Goal: Transaction & Acquisition: Obtain resource

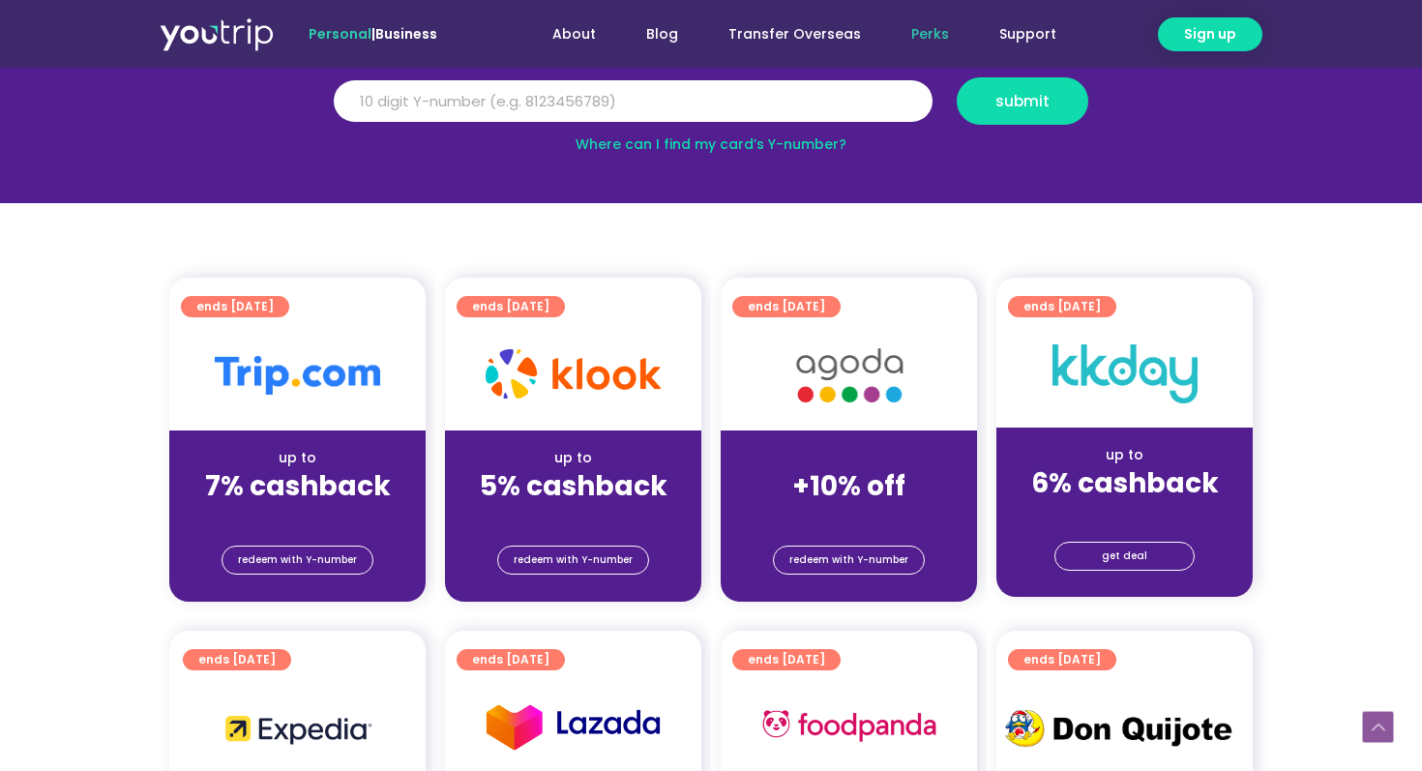
scroll to position [298, 0]
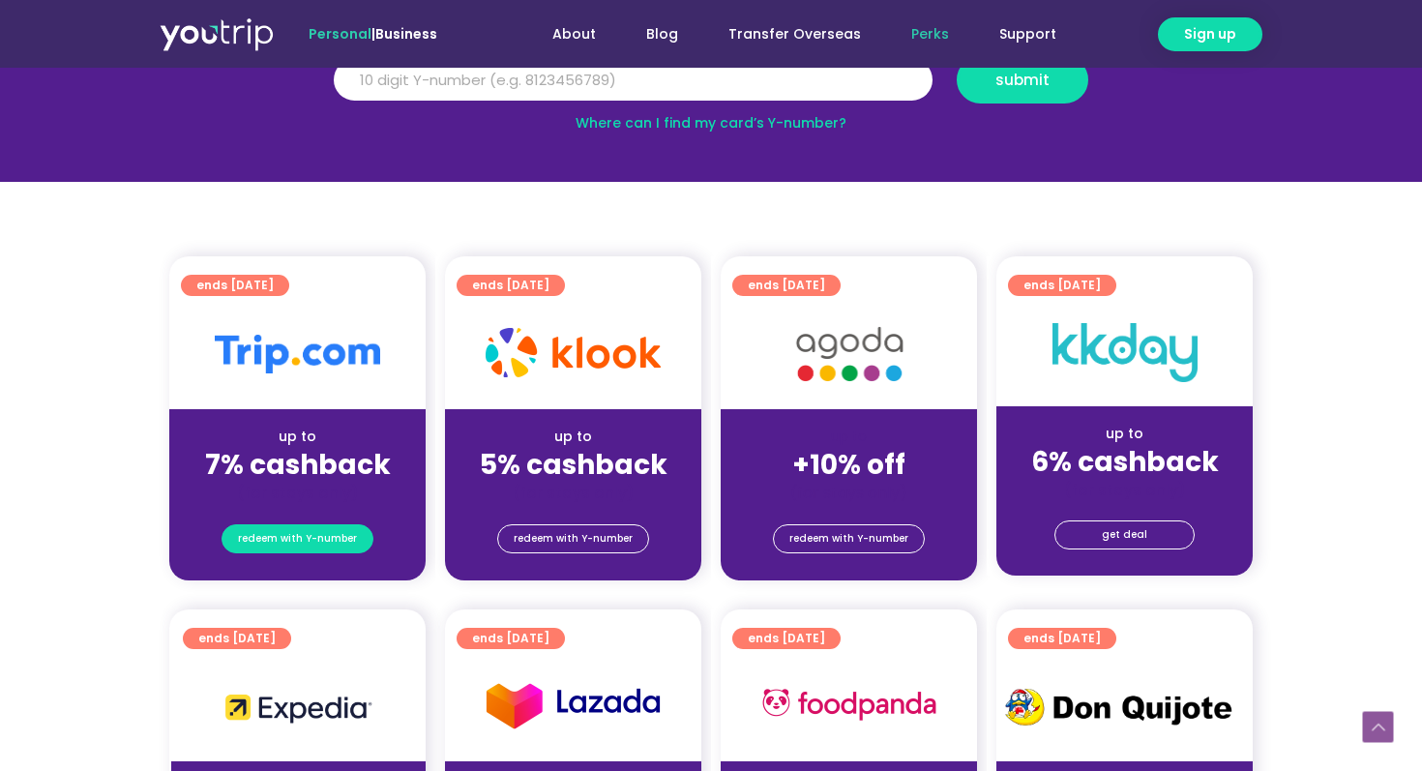
click at [308, 547] on span "redeem with Y-number" at bounding box center [297, 538] width 119 height 27
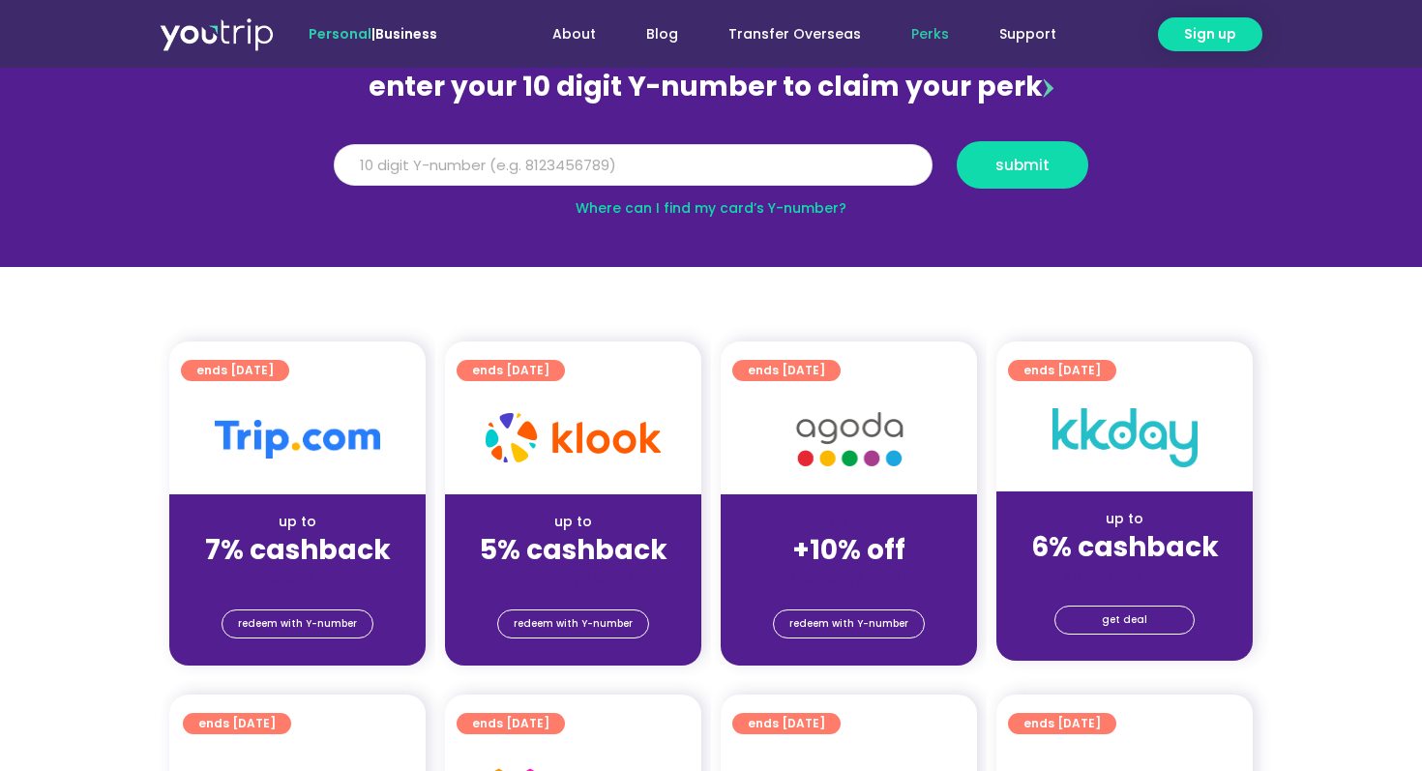
click at [528, 172] on input "Y Number" at bounding box center [633, 165] width 599 height 43
type input "8146362617"
click at [1046, 172] on span "submit" at bounding box center [1022, 165] width 54 height 15
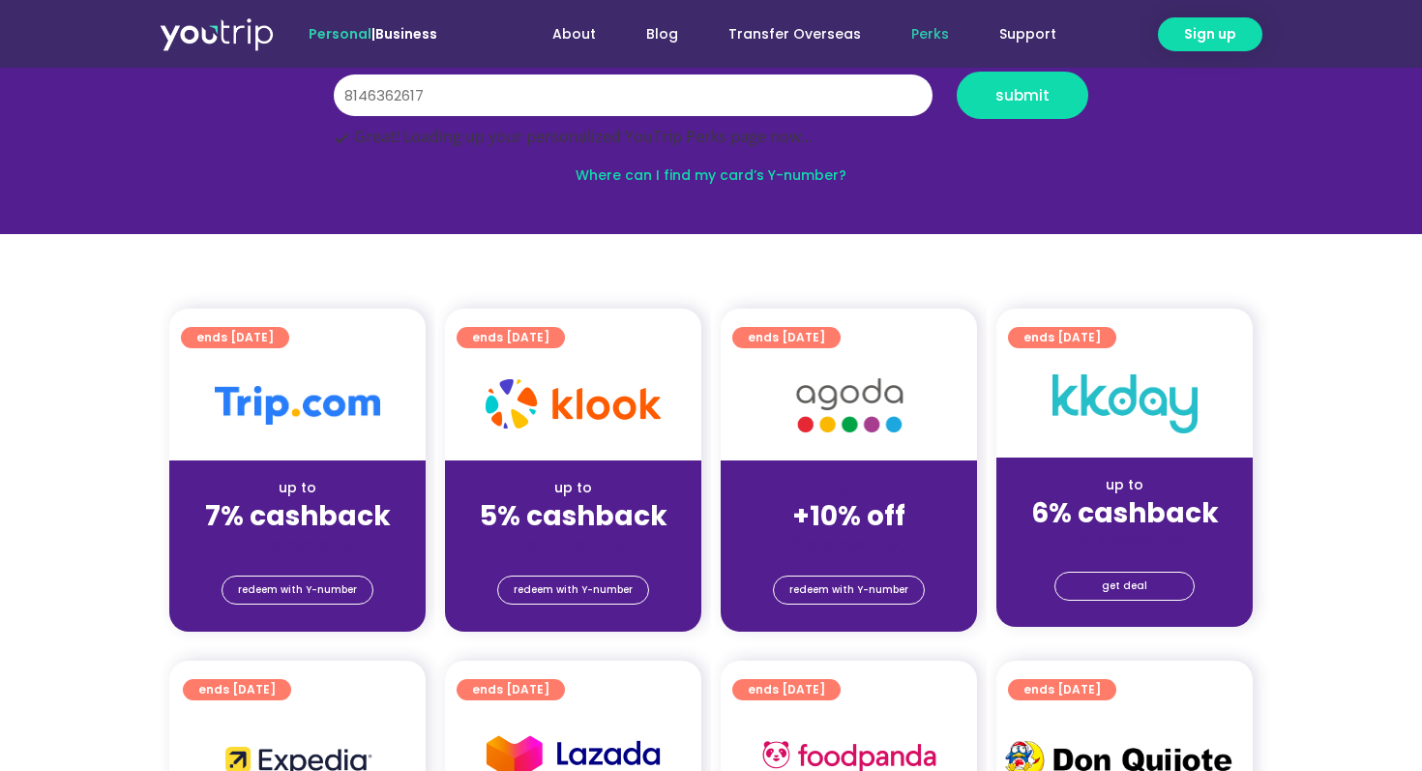
scroll to position [298, 0]
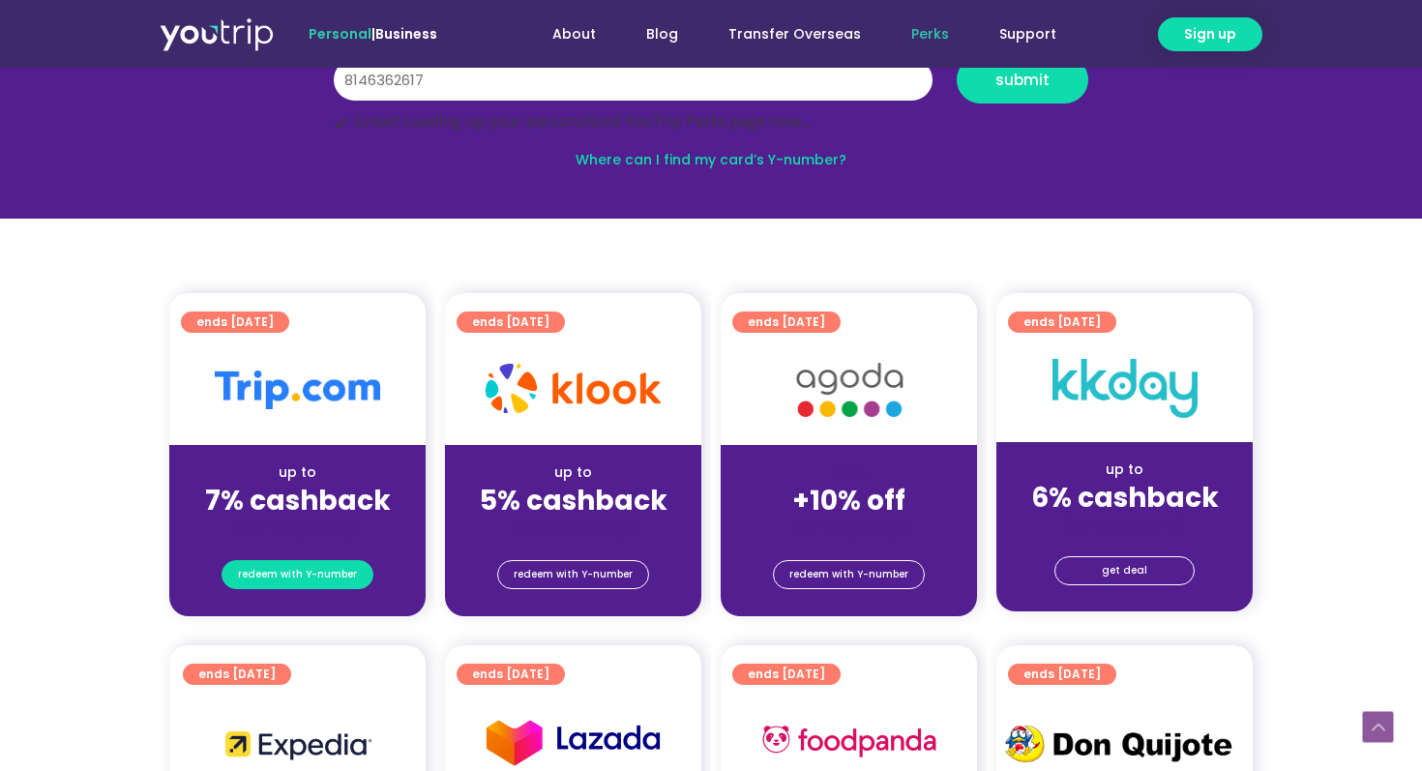
click at [289, 579] on span "redeem with Y-number" at bounding box center [297, 574] width 119 height 27
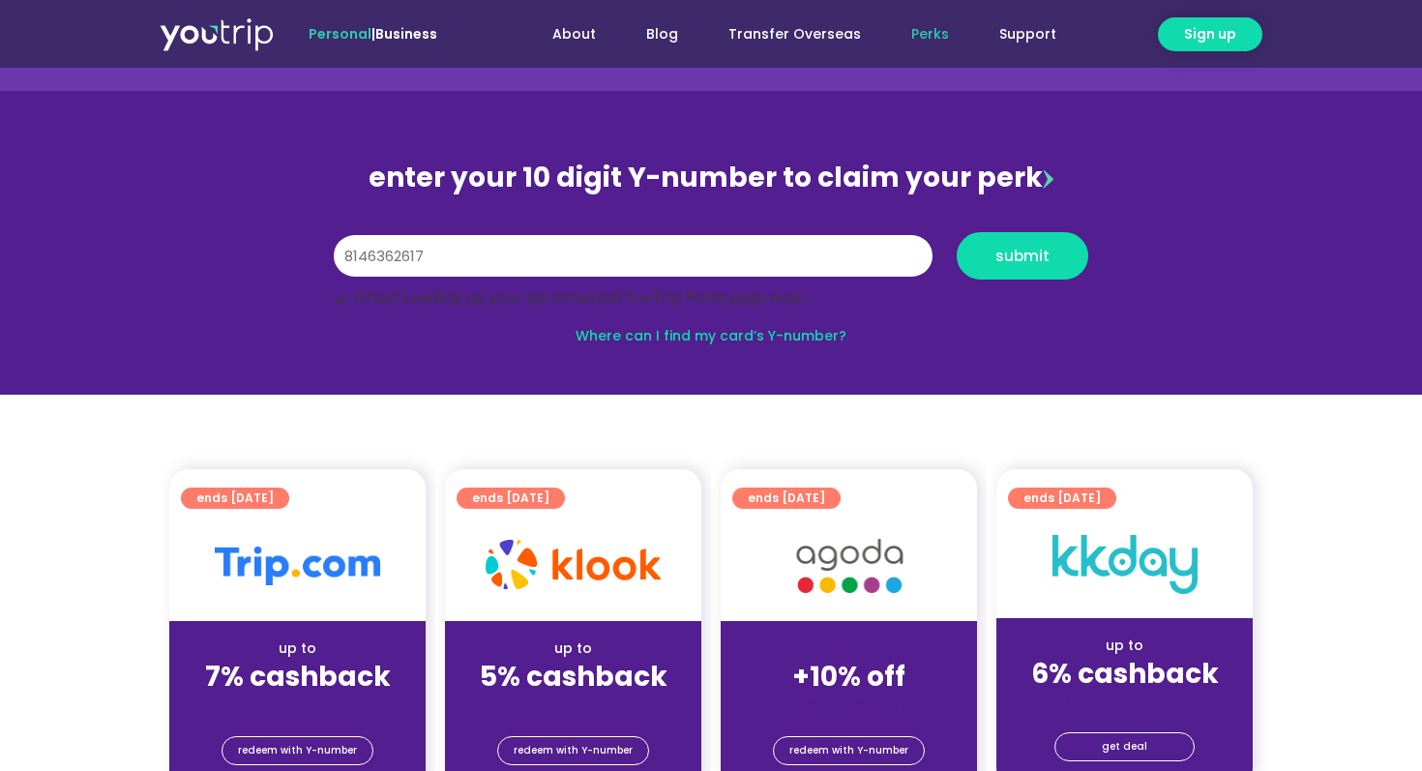
scroll to position [121, 0]
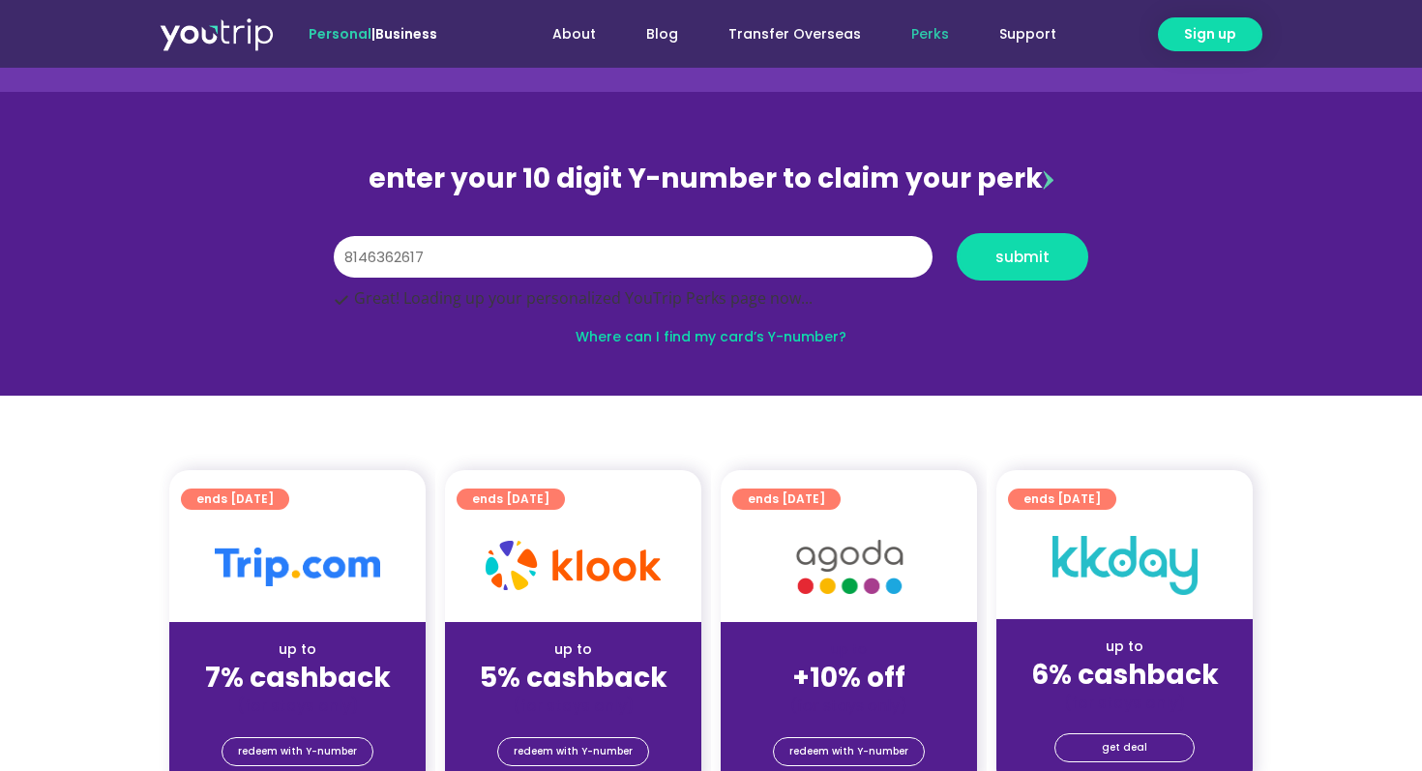
click at [561, 281] on div "Y Number 8146362617 submit" at bounding box center [711, 264] width 779 height 62
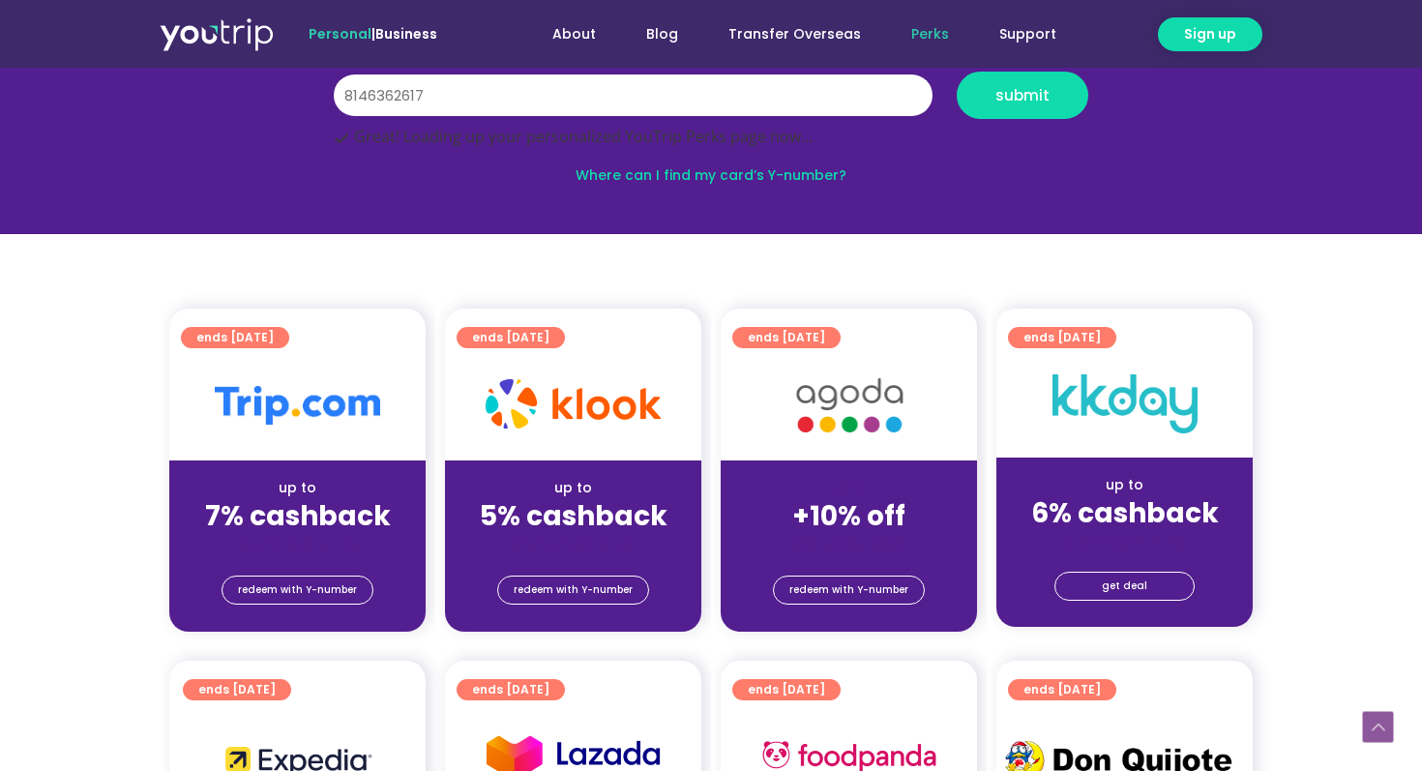
scroll to position [332, 0]
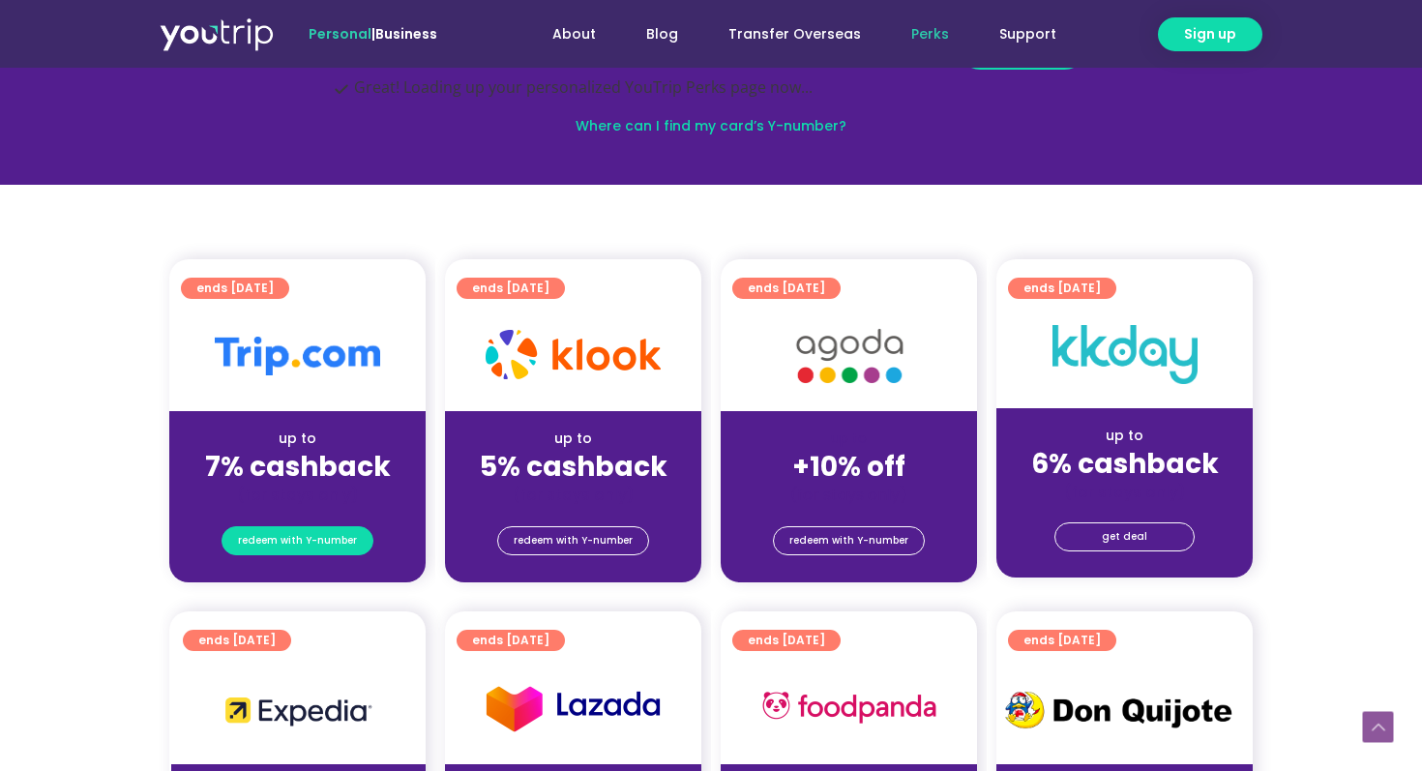
click at [334, 537] on span "redeem with Y-number" at bounding box center [297, 540] width 119 height 27
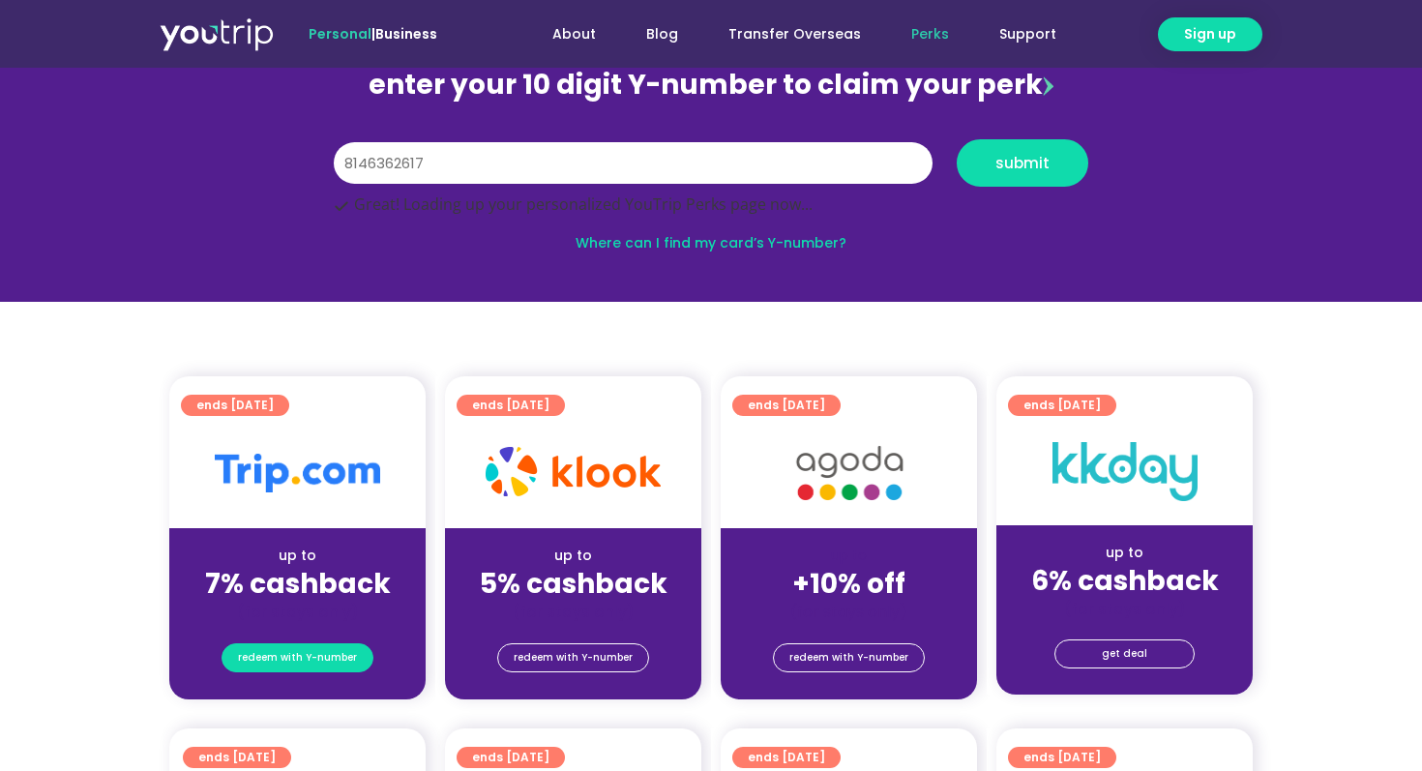
scroll to position [213, 0]
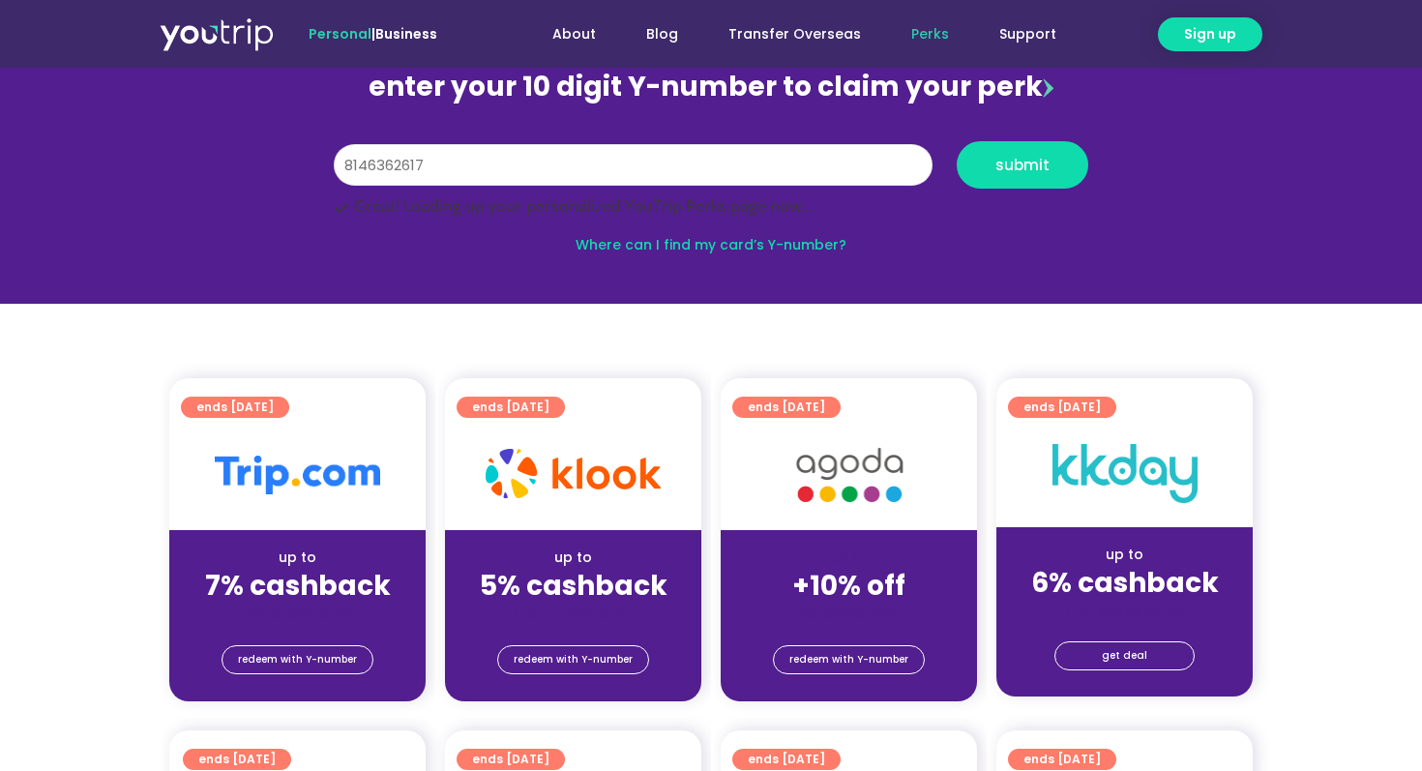
click at [510, 159] on input "8146362617" at bounding box center [633, 165] width 599 height 43
type input "8146362617"
click at [957, 141] on button "submit" at bounding box center [1023, 164] width 132 height 47
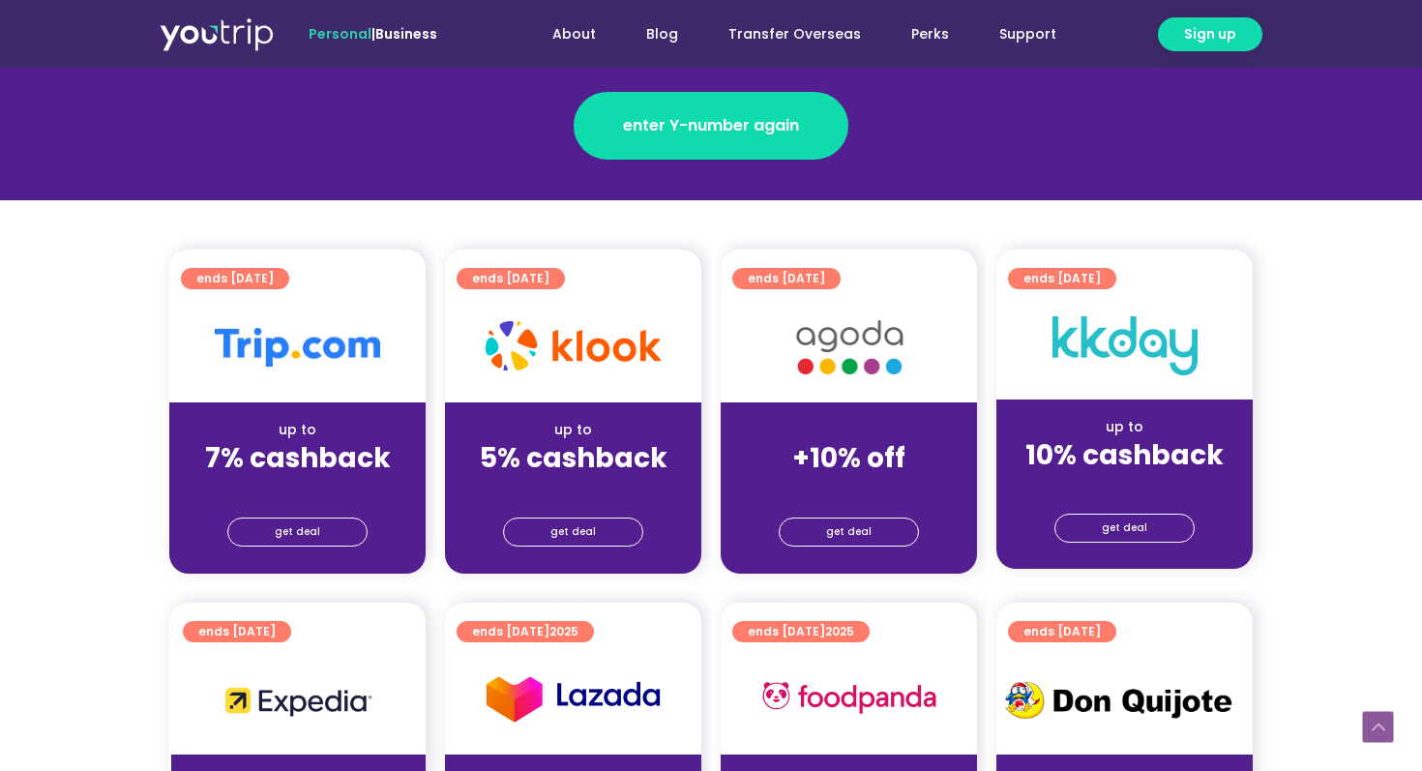
scroll to position [356, 0]
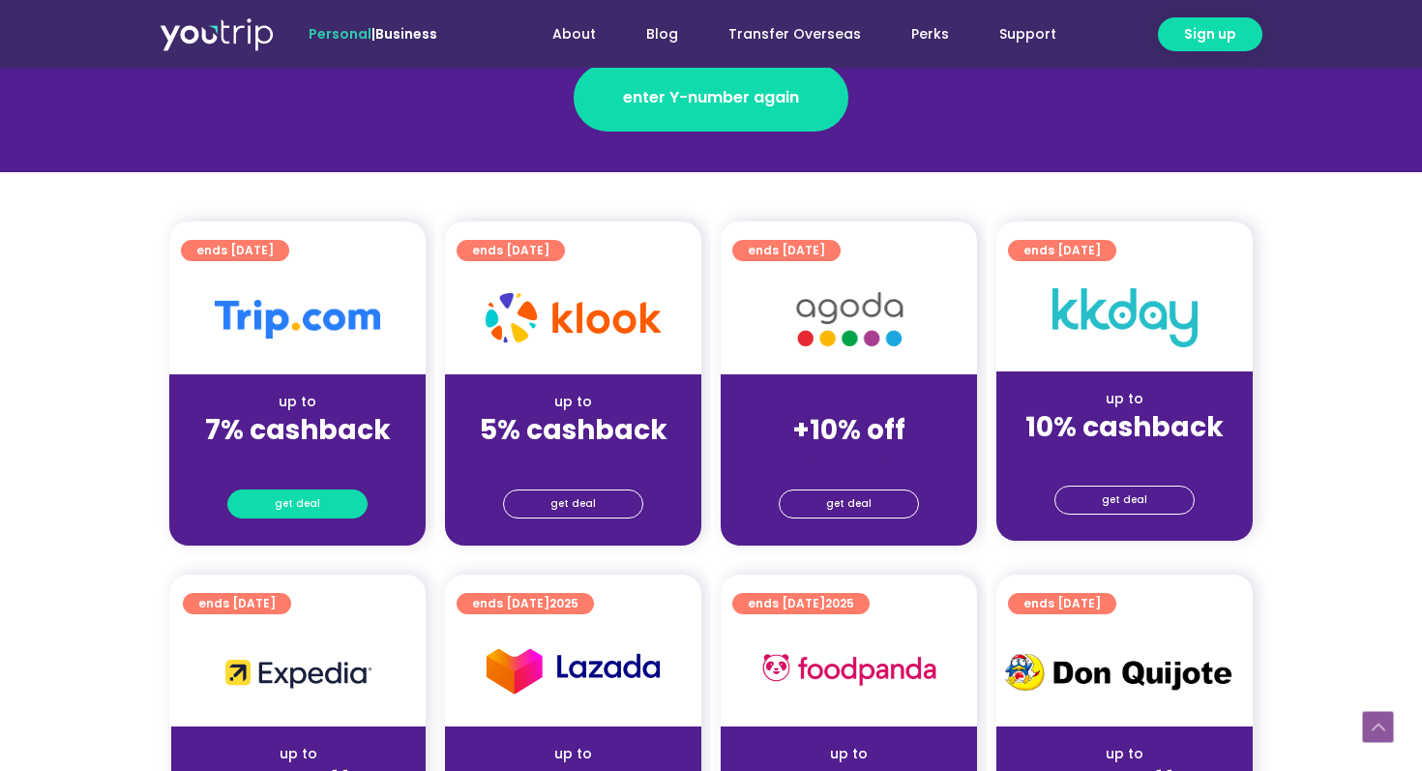
click at [311, 506] on span "get deal" at bounding box center [297, 503] width 45 height 27
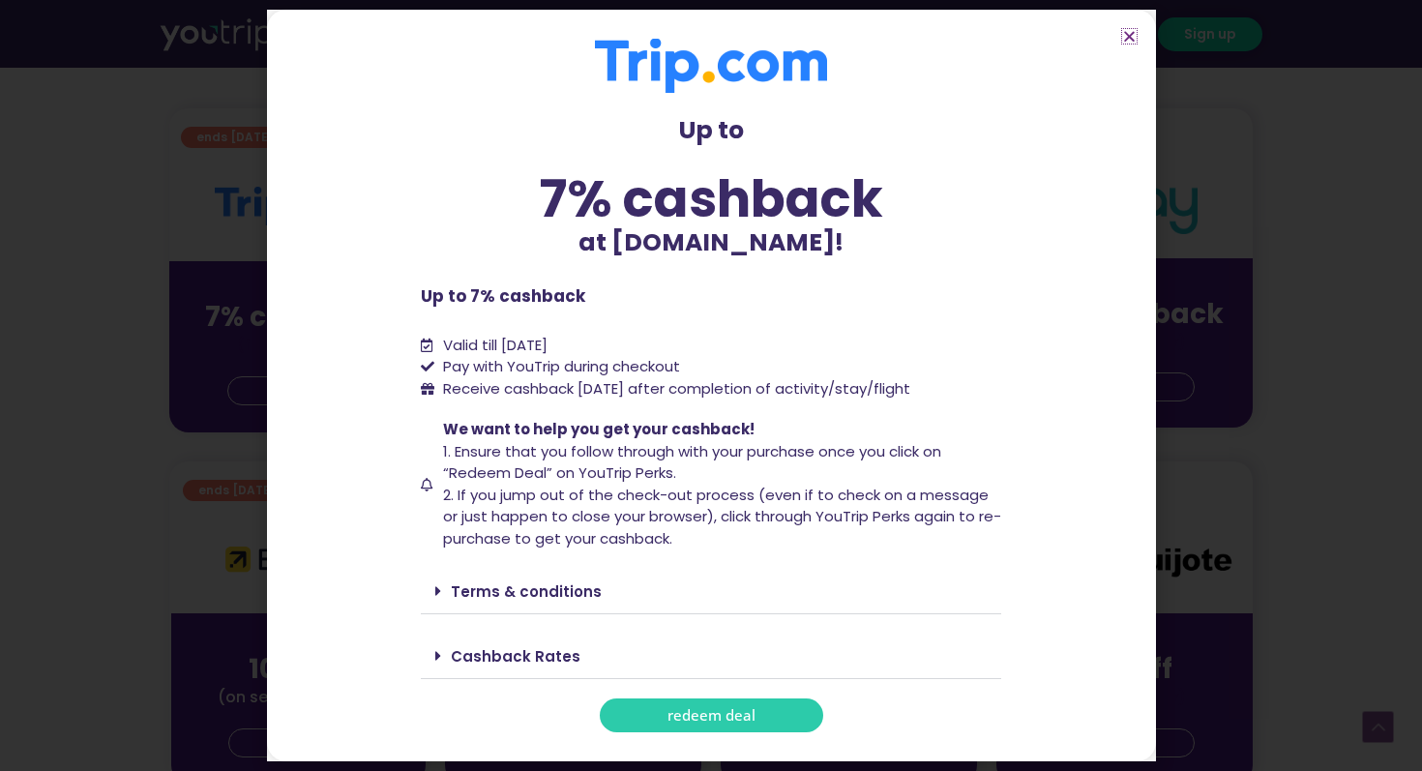
scroll to position [502, 0]
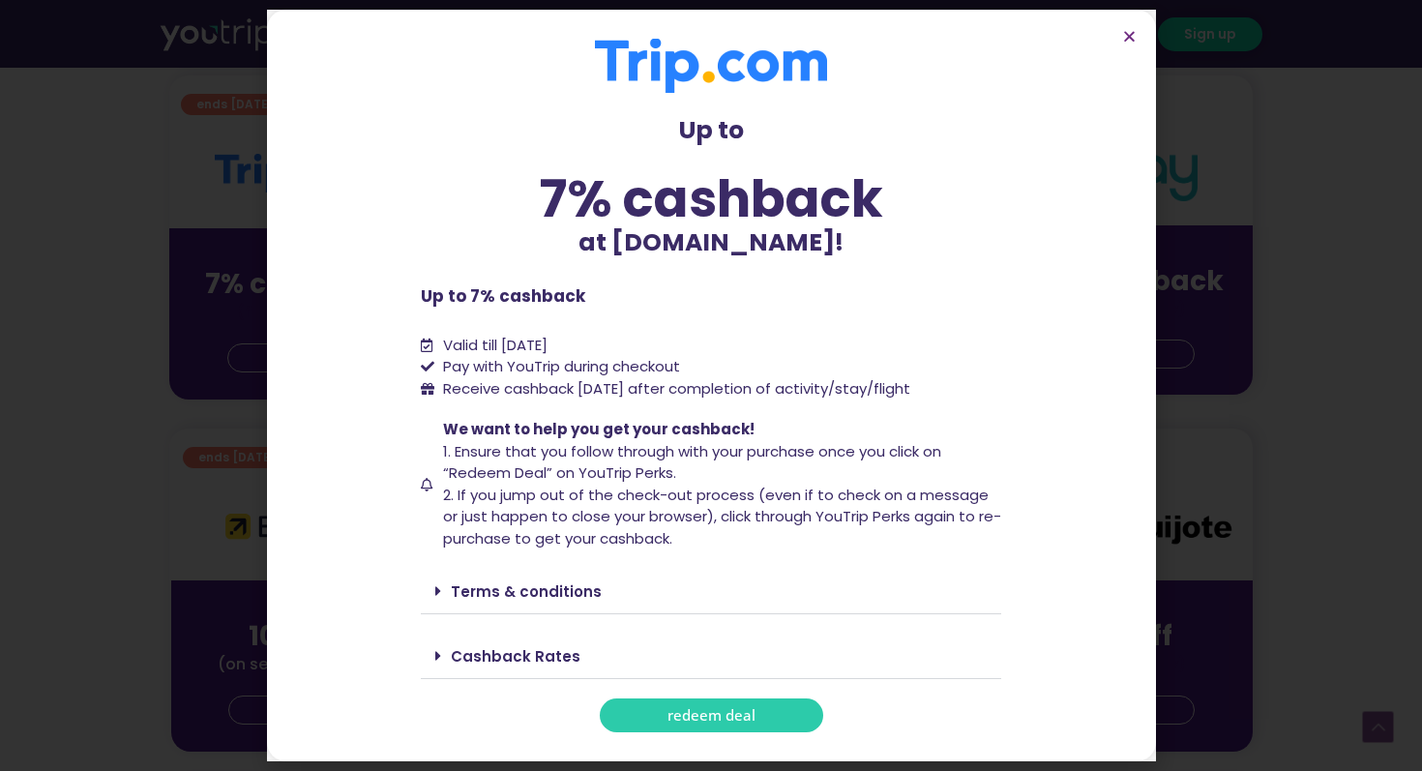
click at [552, 612] on div "Terms & conditions" at bounding box center [711, 591] width 580 height 45
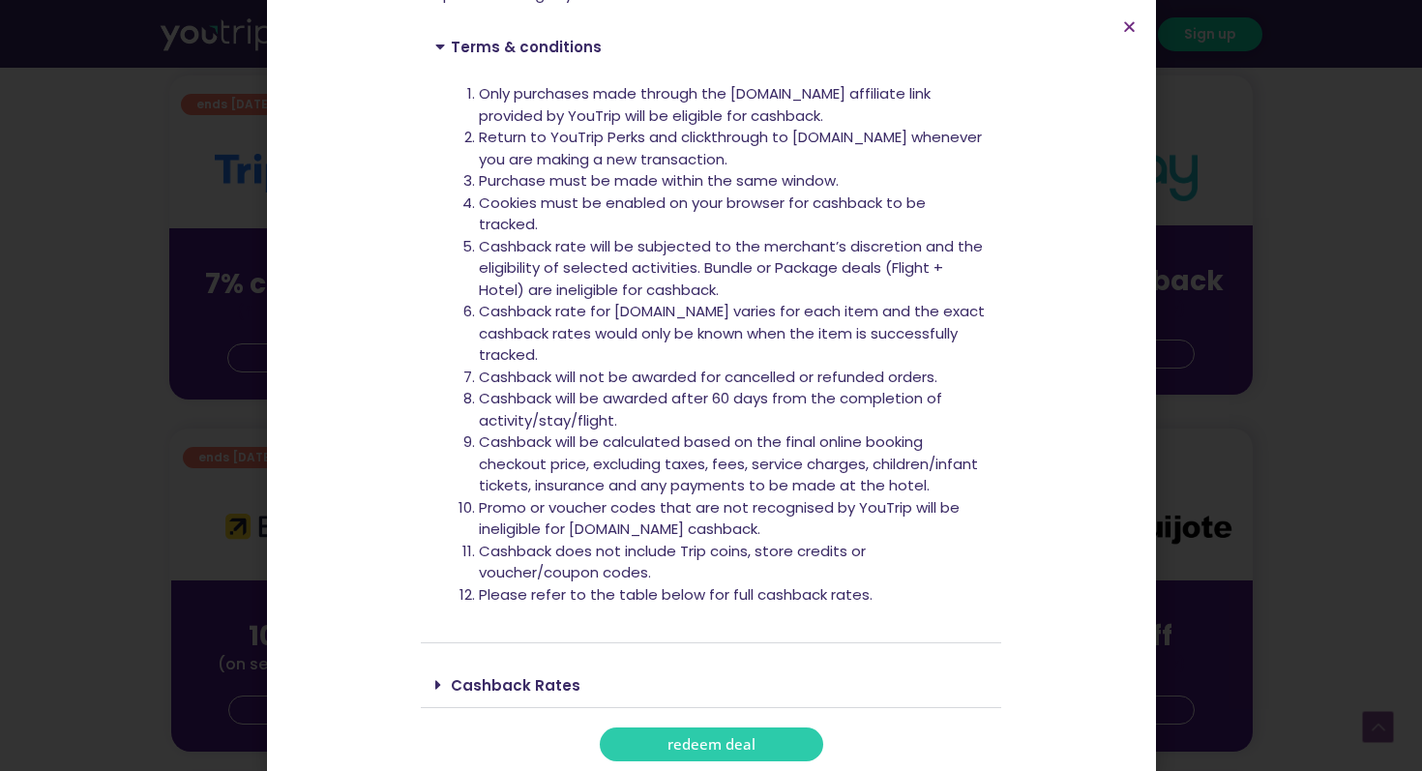
scroll to position [554, 0]
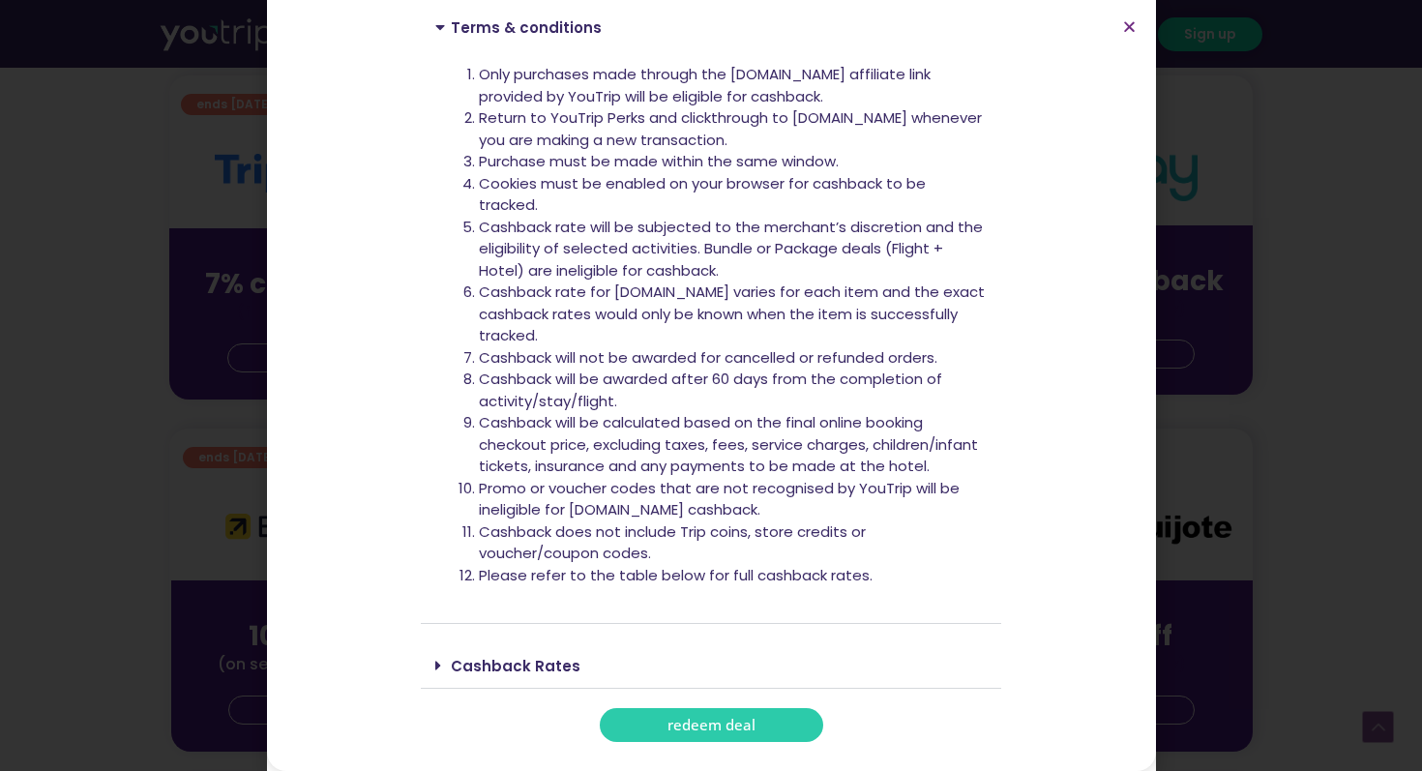
click at [540, 672] on link "Cashback Rates" at bounding box center [516, 666] width 130 height 20
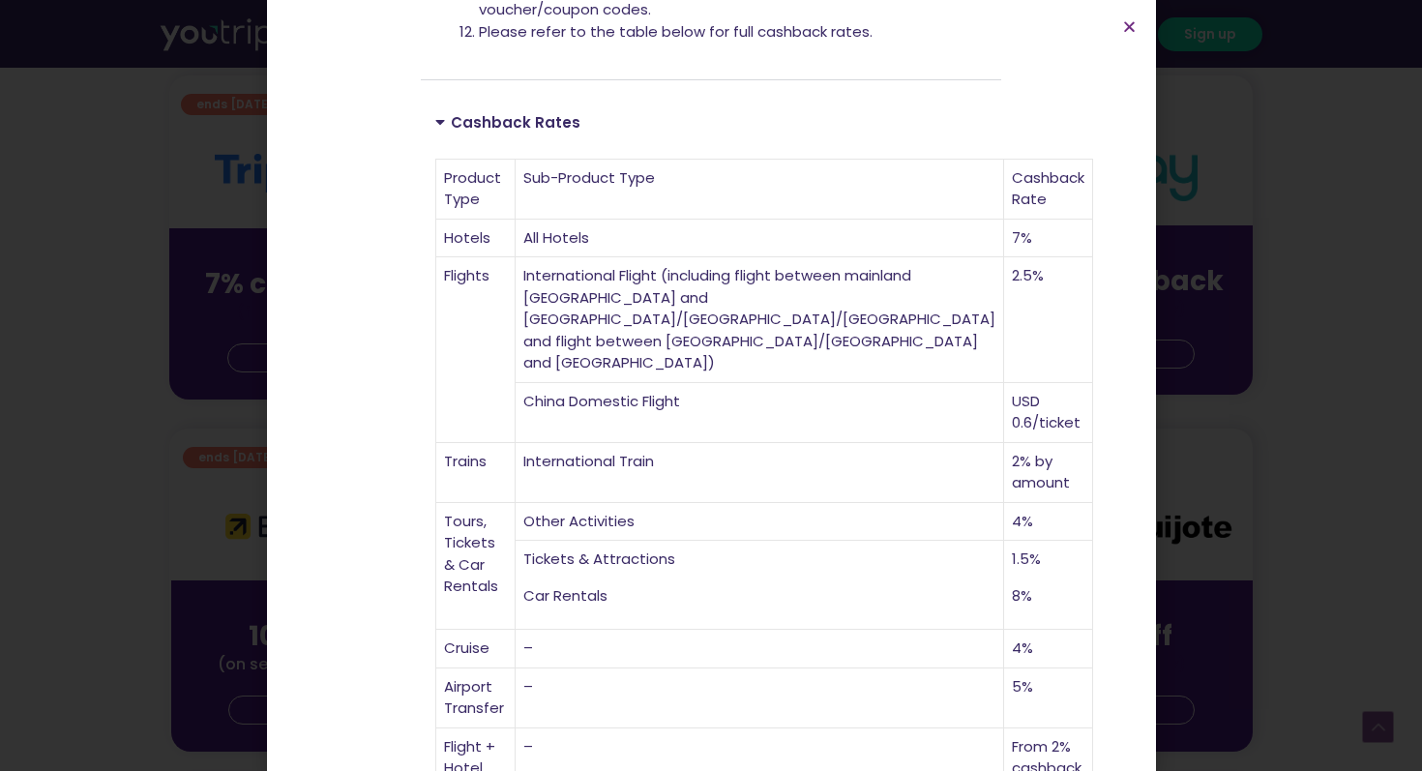
scroll to position [1112, 0]
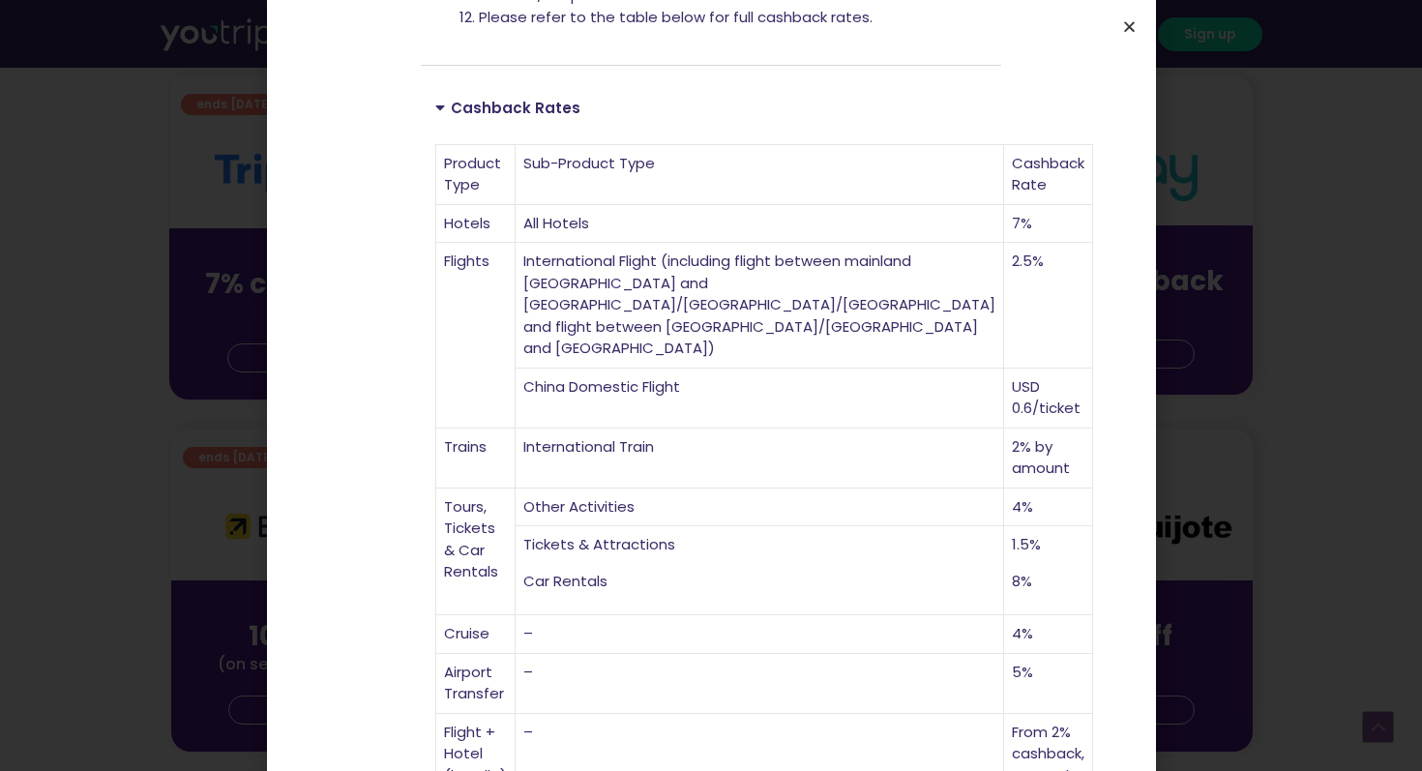
click at [1130, 20] on icon "Close" at bounding box center [1129, 26] width 15 height 15
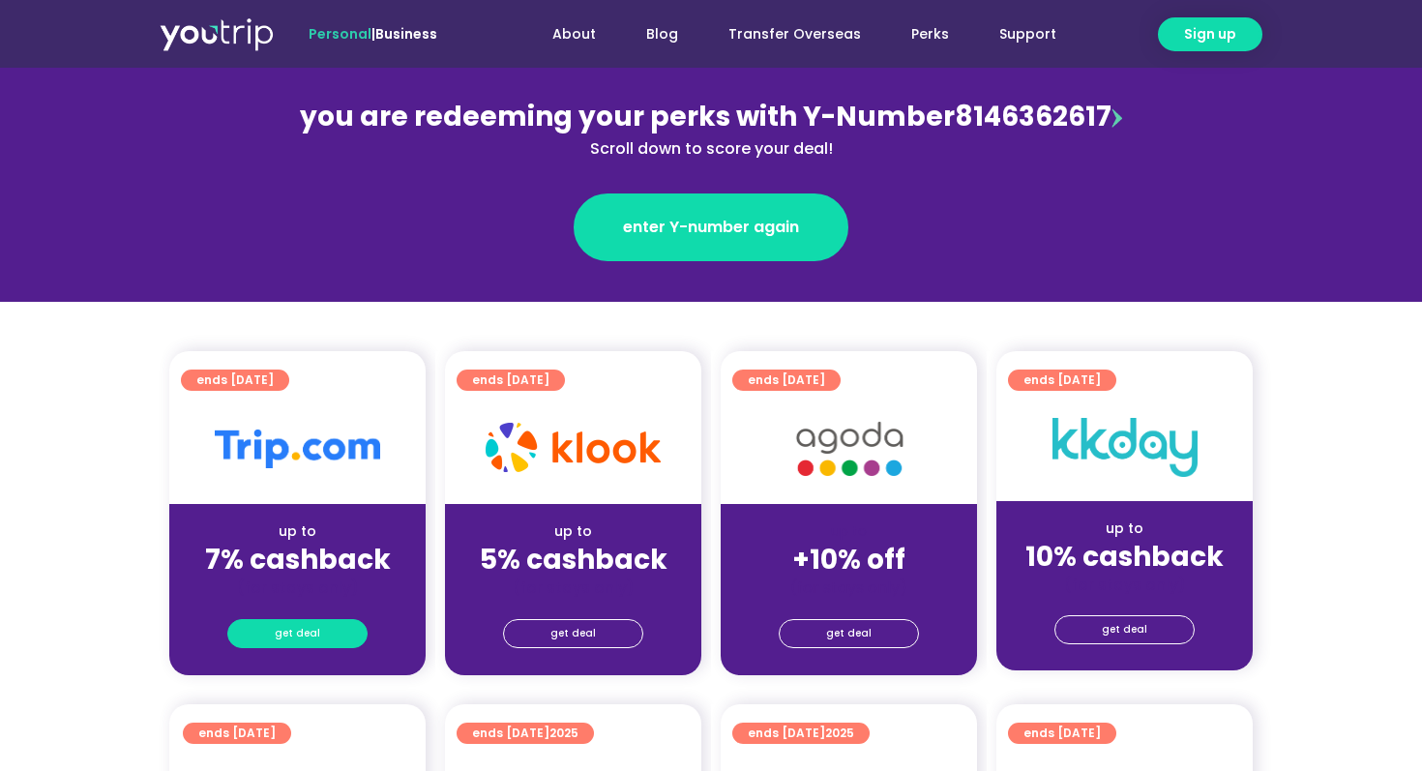
scroll to position [221, 0]
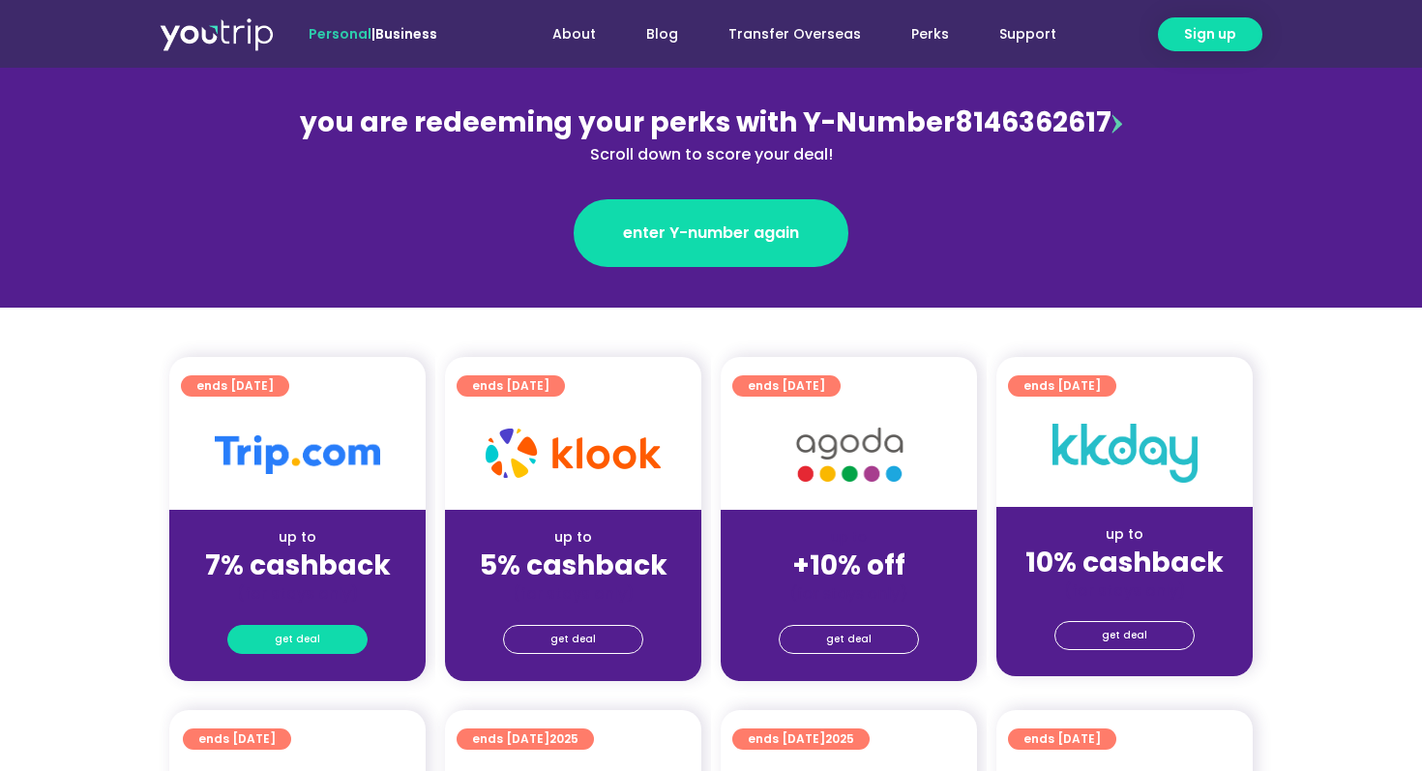
click at [320, 628] on link "get deal" at bounding box center [297, 639] width 140 height 29
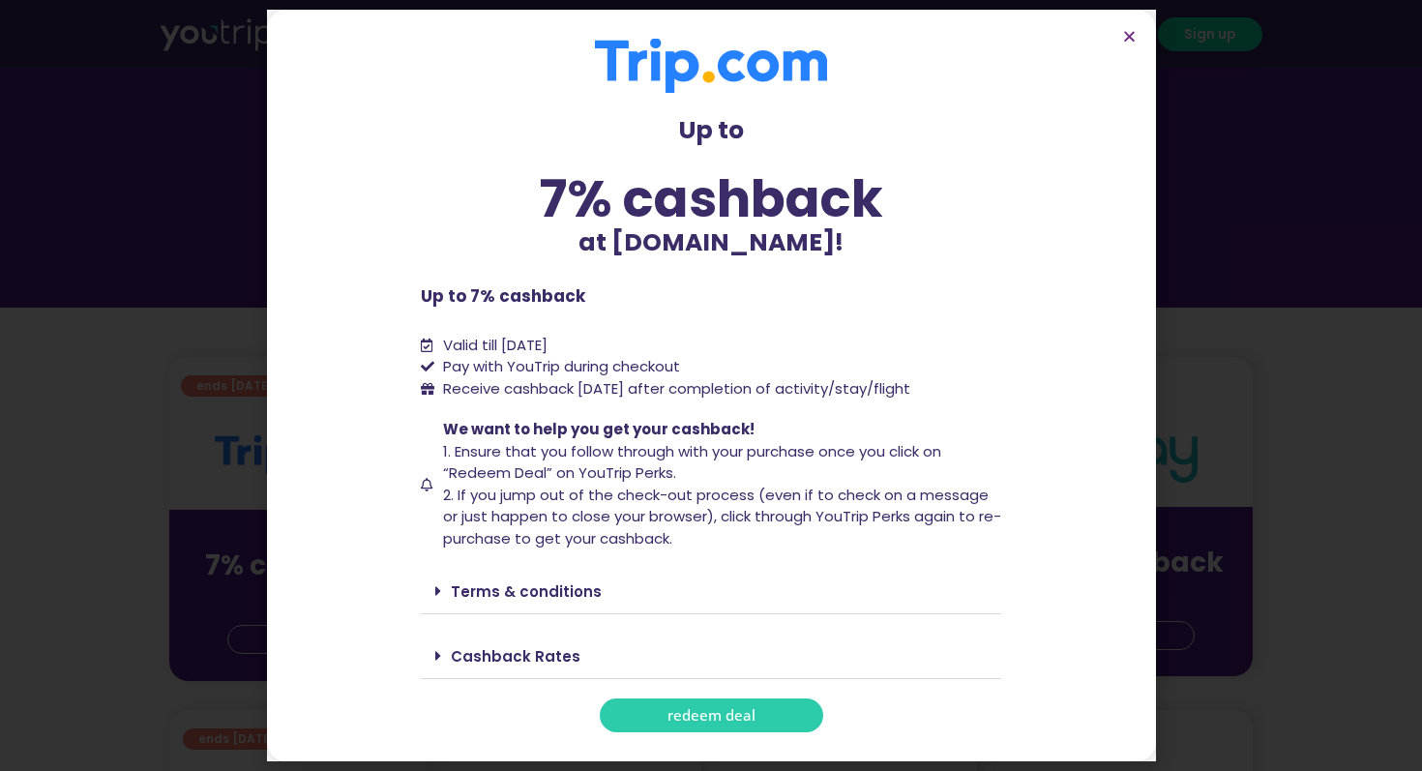
click at [720, 719] on span "redeem deal" at bounding box center [711, 715] width 88 height 15
